Goal: Navigation & Orientation: Find specific page/section

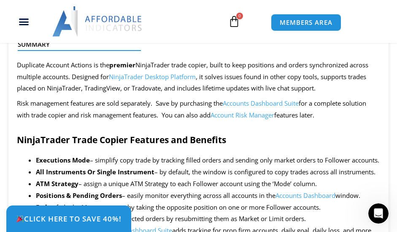
scroll to position [703, 0]
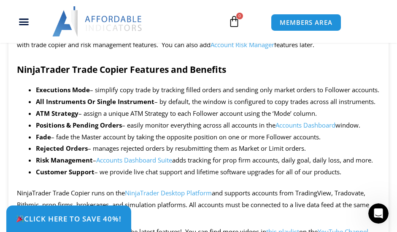
click at [320, 129] on link "Accounts Dashboard" at bounding box center [305, 125] width 60 height 8
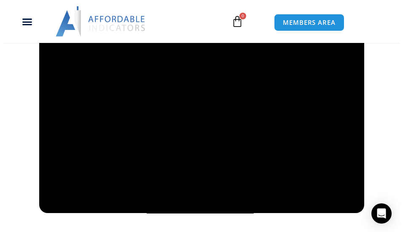
scroll to position [735, 0]
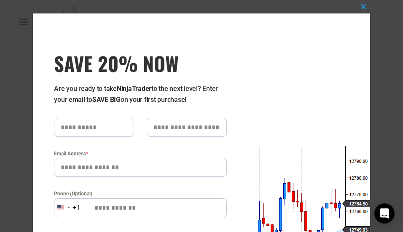
click at [212, 135] on input "SAVE 20% NOW popup" at bounding box center [187, 127] width 80 height 19
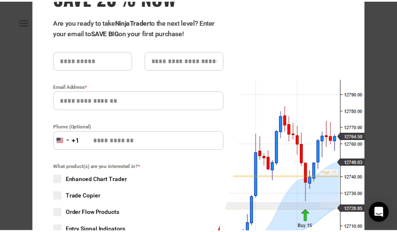
scroll to position [0, 0]
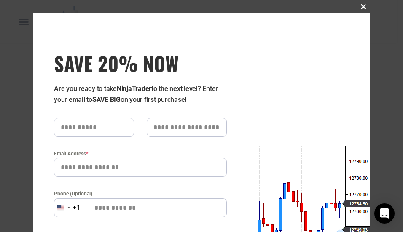
click at [358, 8] on span "SAVE 20% NOW popup" at bounding box center [363, 6] width 13 height 5
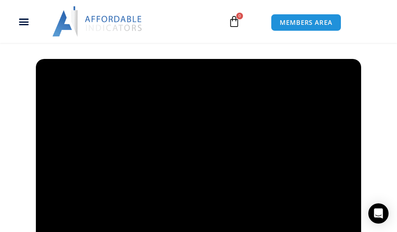
scroll to position [679, 0]
